Goal: Information Seeking & Learning: Find specific page/section

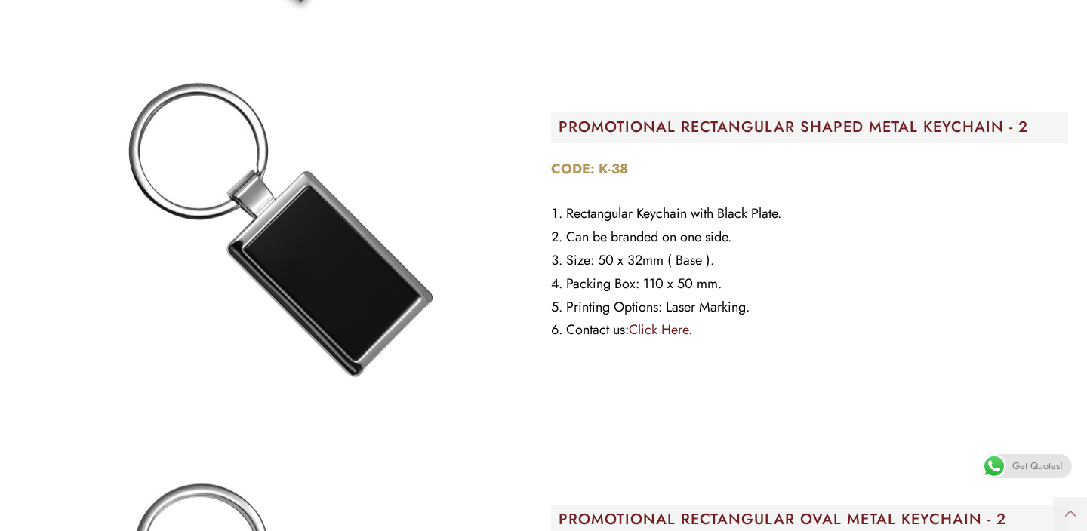
scroll to position [10210, 0]
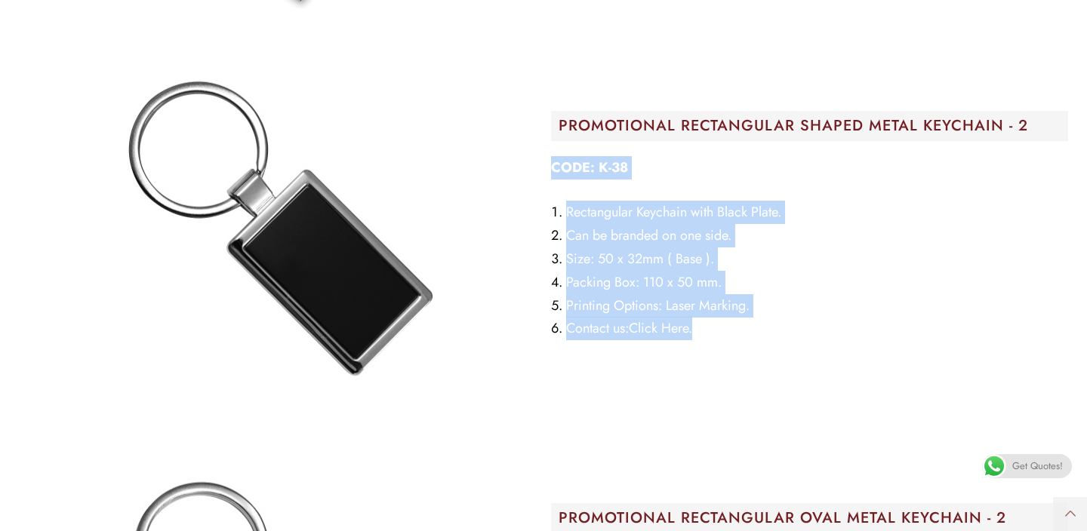
drag, startPoint x: 710, startPoint y: 325, endPoint x: 553, endPoint y: 167, distance: 222.6
click at [553, 167] on div "CODE: K-38 Rectangular Keychain with Black Plate. Can be branded on one side. S…" at bounding box center [809, 248] width 517 height 185
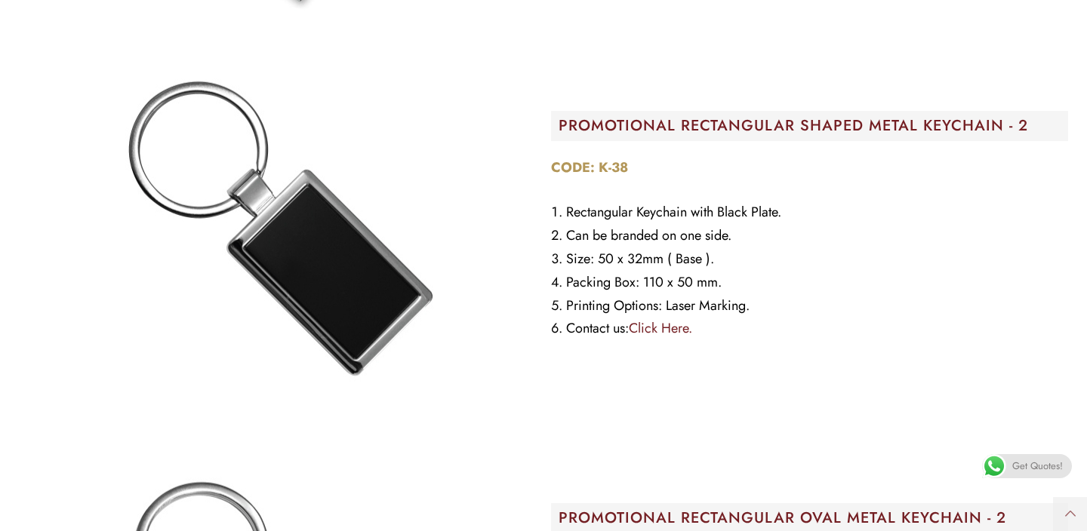
click at [842, 355] on div "PROMOTIONAL RECTANGULAR SHAPED METAL KEYCHAIN​ - 2 CODE: K-38 Rectangular Keych…" at bounding box center [810, 230] width 532 height 393
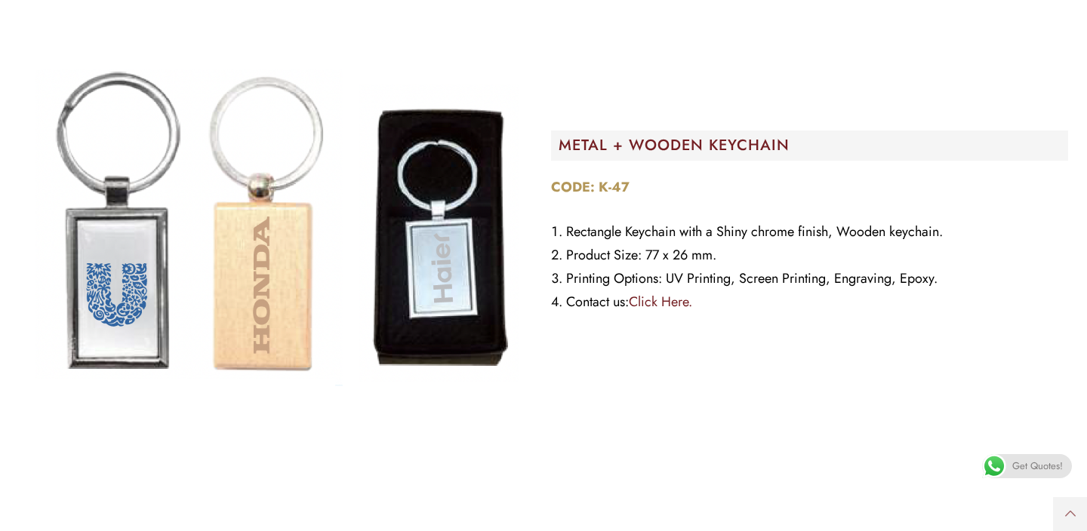
scroll to position [14238, 0]
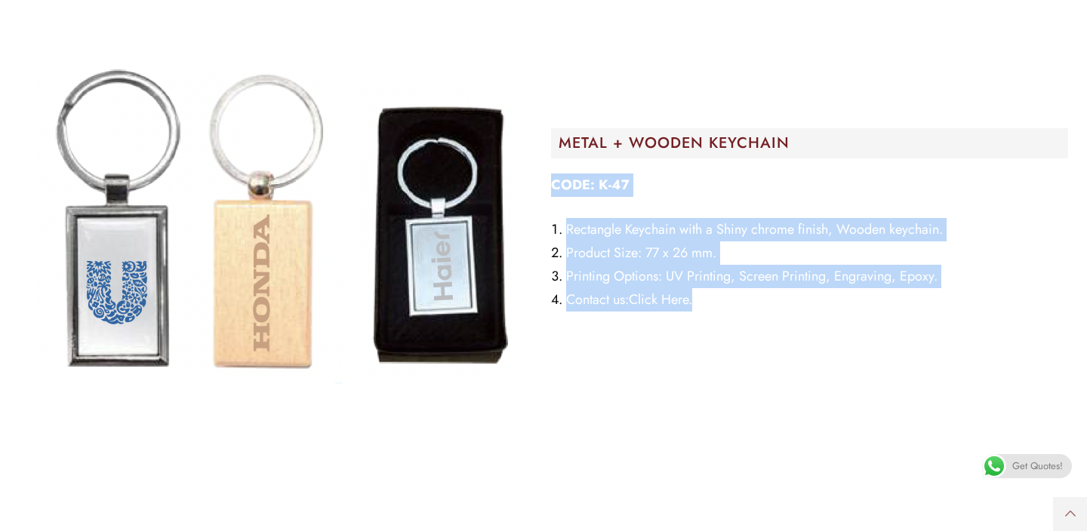
drag, startPoint x: 713, startPoint y: 300, endPoint x: 548, endPoint y: 187, distance: 199.8
click at [548, 187] on div "METAL + WOODEN KEYCHAIN CODE: K-47 Rectangle Keychain with a Shiny chrome finis…" at bounding box center [810, 224] width 532 height 532
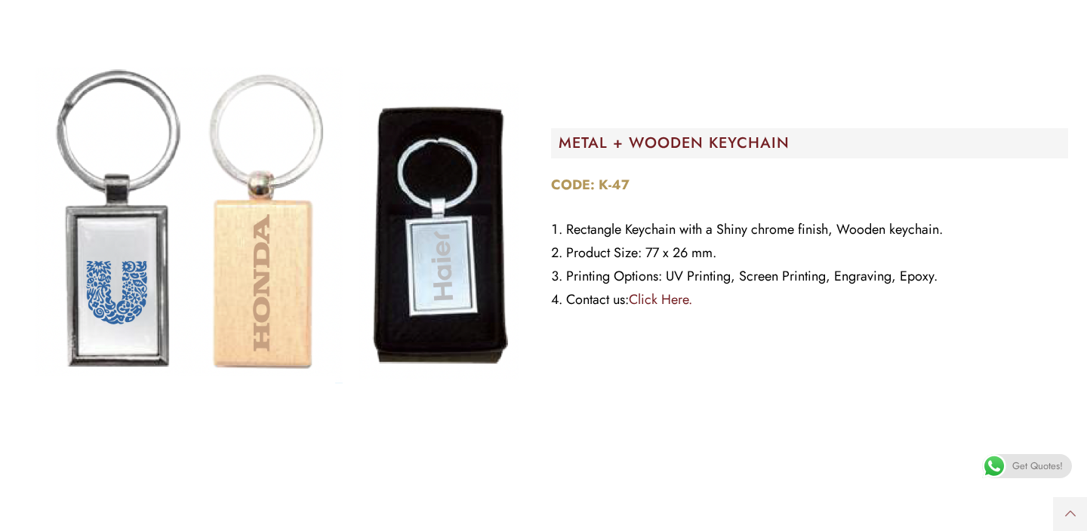
click at [721, 328] on div "METAL + WOODEN KEYCHAIN CODE: K-47 Rectangle Keychain with a Shiny chrome finis…" at bounding box center [810, 224] width 532 height 532
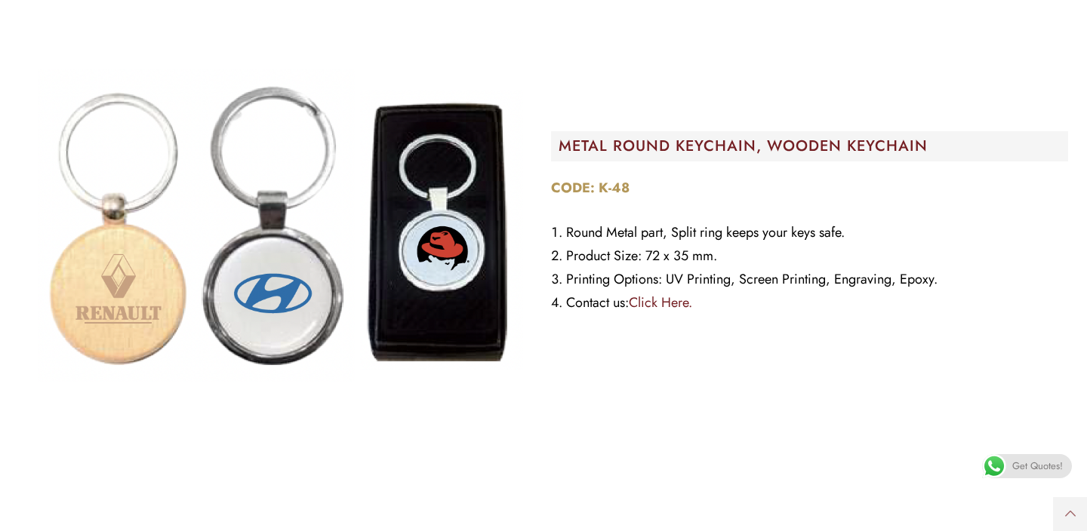
scroll to position [14768, 0]
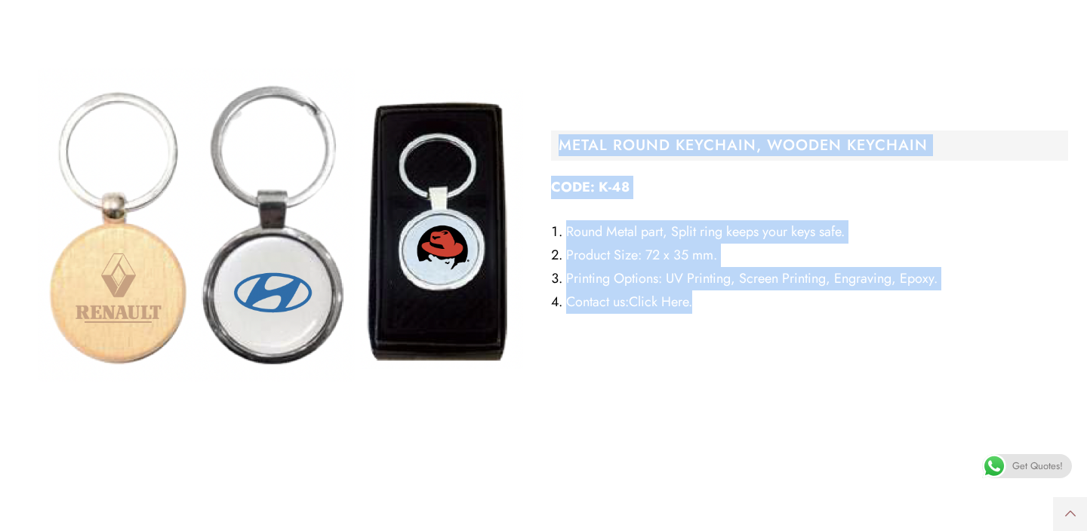
drag, startPoint x: 549, startPoint y: 143, endPoint x: 716, endPoint y: 319, distance: 242.4
click at [716, 319] on div "METAL ROUND KEYCHAIN, WOODEN KEYCHAIN CODE: K-48 Round Metal part, Split ring k…" at bounding box center [810, 227] width 532 height 532
click at [716, 319] on div "CODE: K-48 Round Metal part, Split ring keeps your keys safe. Product Size: 72 …" at bounding box center [809, 249] width 517 height 147
drag, startPoint x: 716, startPoint y: 319, endPoint x: 546, endPoint y: 128, distance: 256.1
click at [546, 128] on div "METAL ROUND KEYCHAIN, WOODEN KEYCHAIN CODE: K-48 Round Metal part, Split ring k…" at bounding box center [810, 227] width 532 height 532
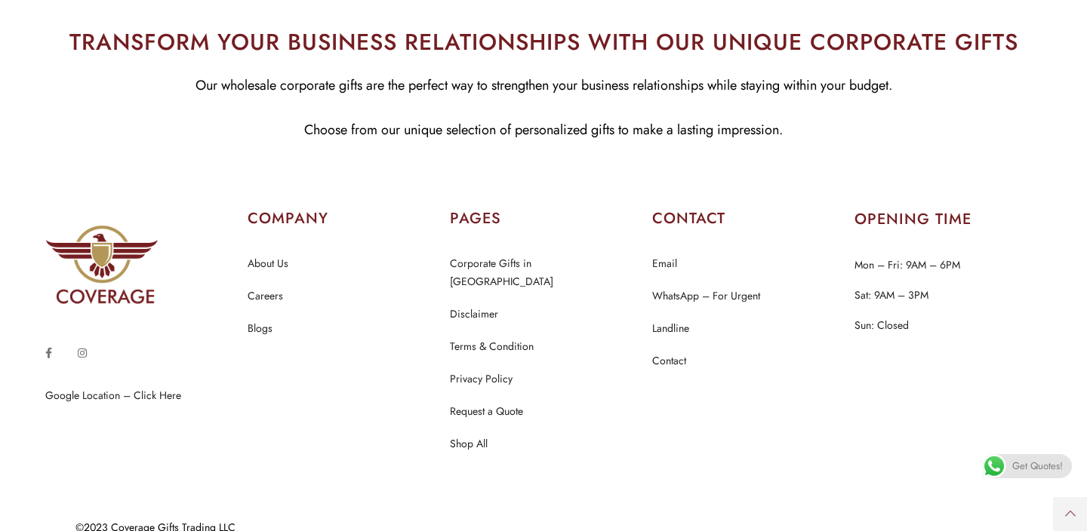
scroll to position [15783, 0]
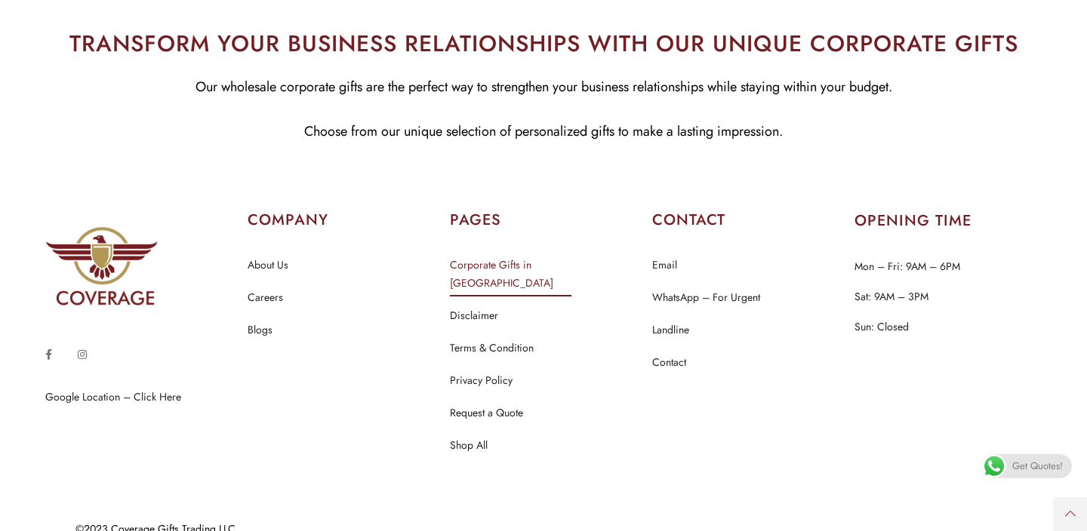
click at [520, 258] on link "Corporate Gifts in [GEOGRAPHIC_DATA]" at bounding box center [543, 275] width 187 height 38
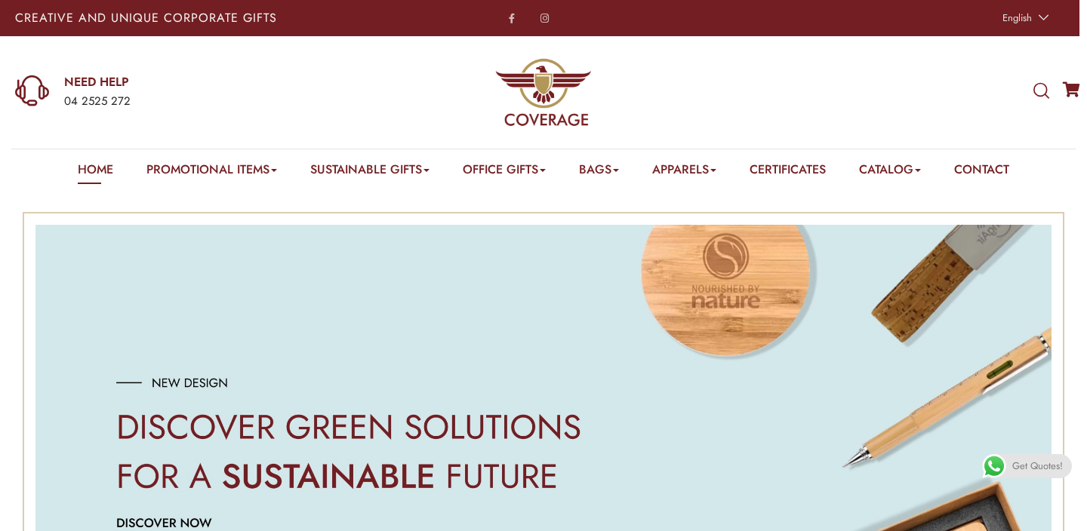
click at [1038, 87] on icon at bounding box center [1041, 91] width 16 height 17
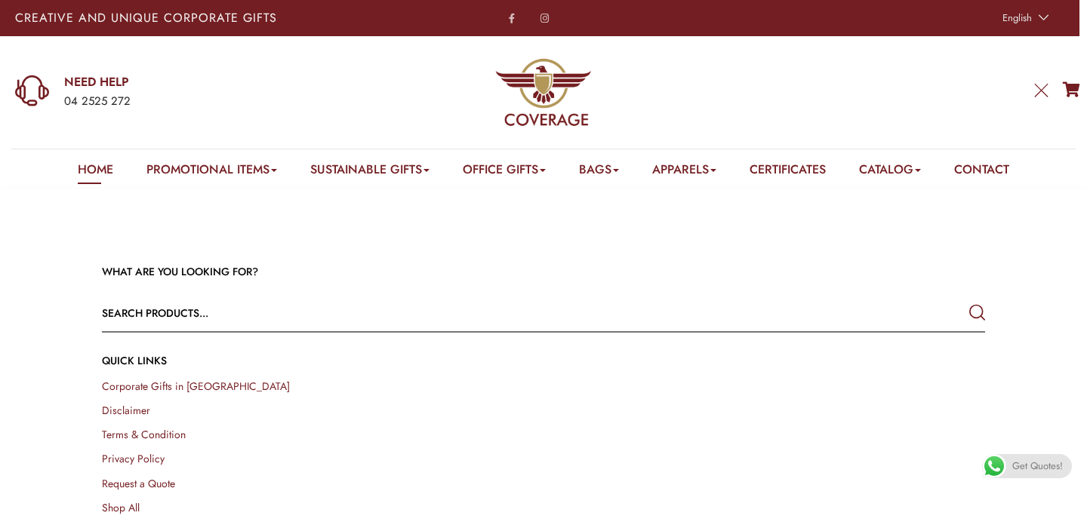
click at [159, 322] on input "text" at bounding box center [455, 313] width 707 height 36
type input "calendar"
